Goal: Information Seeking & Learning: Learn about a topic

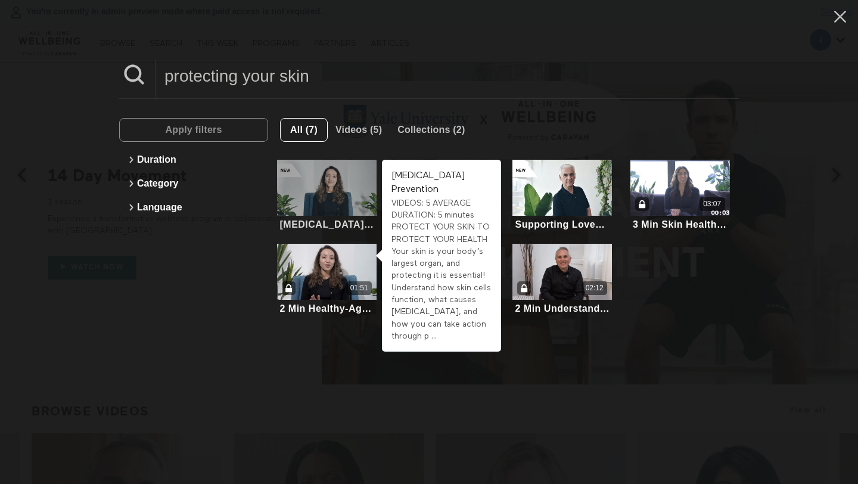
type input "protecting your skin"
click at [331, 199] on div at bounding box center [327, 188] width 100 height 56
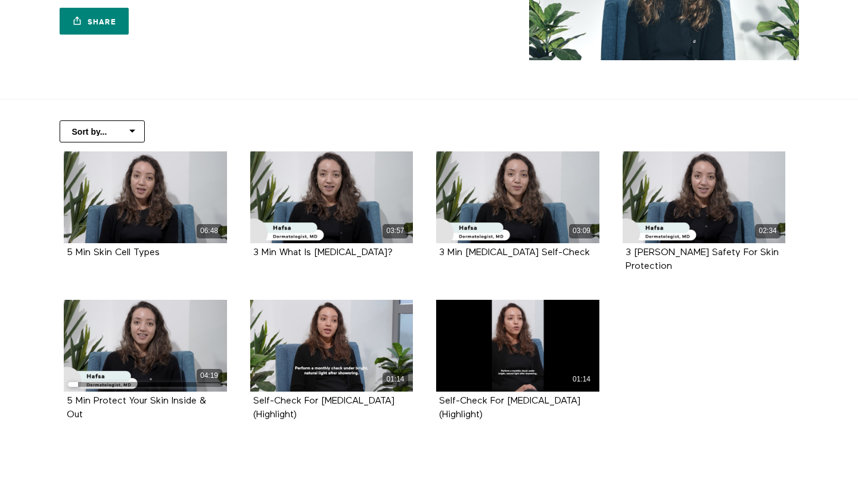
scroll to position [181, 0]
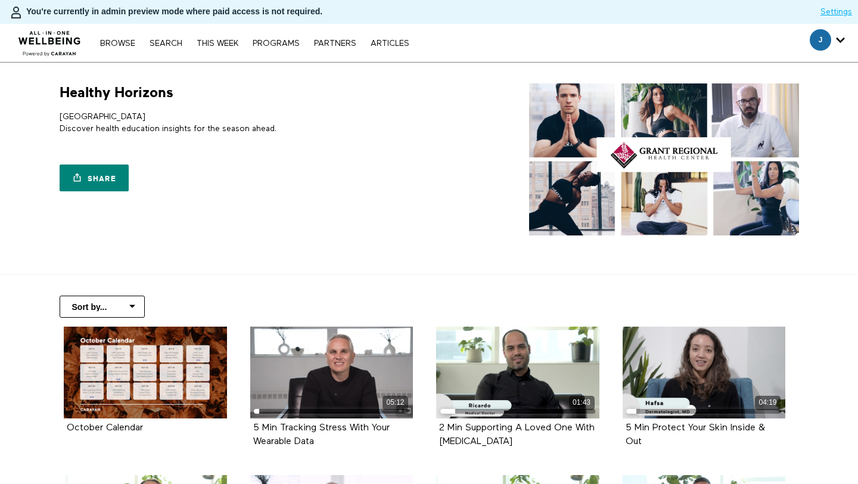
scroll to position [527, 0]
